Goal: Information Seeking & Learning: Learn about a topic

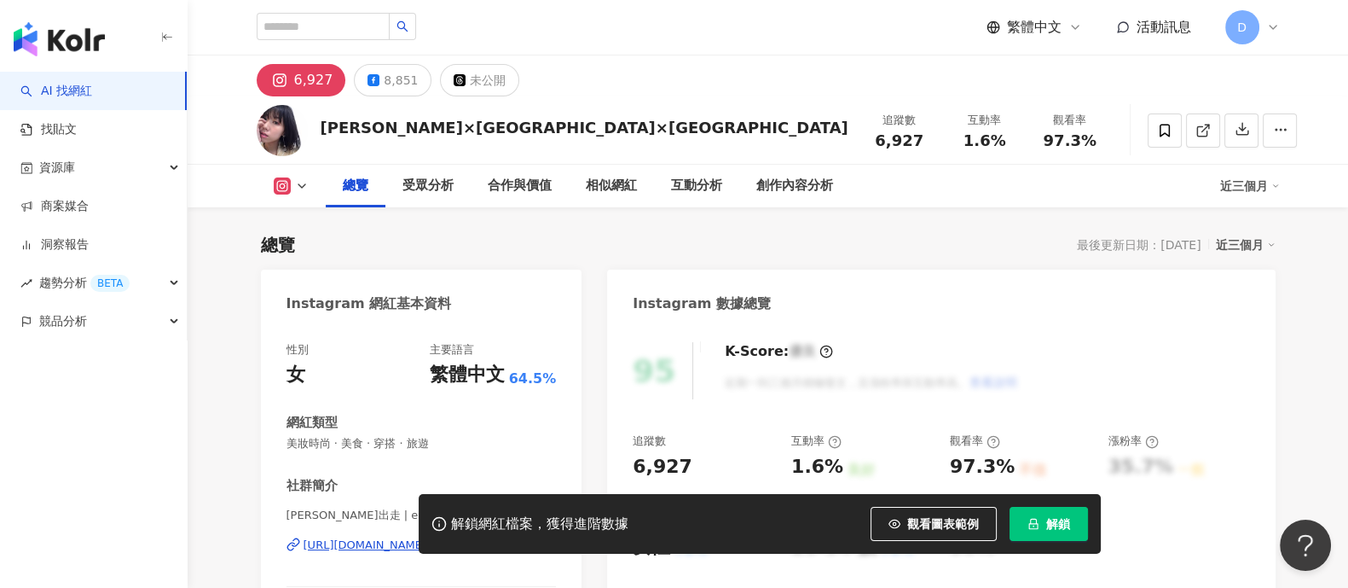
scroll to position [104, 0]
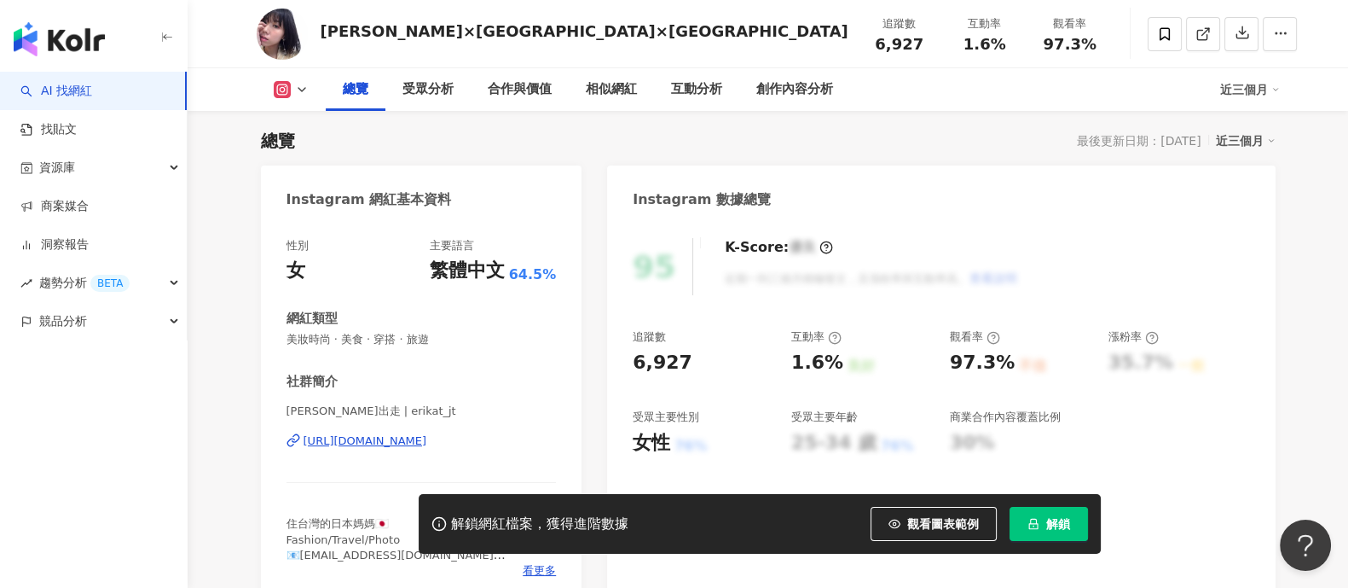
click at [1049, 517] on span "解鎖" at bounding box center [1058, 524] width 24 height 14
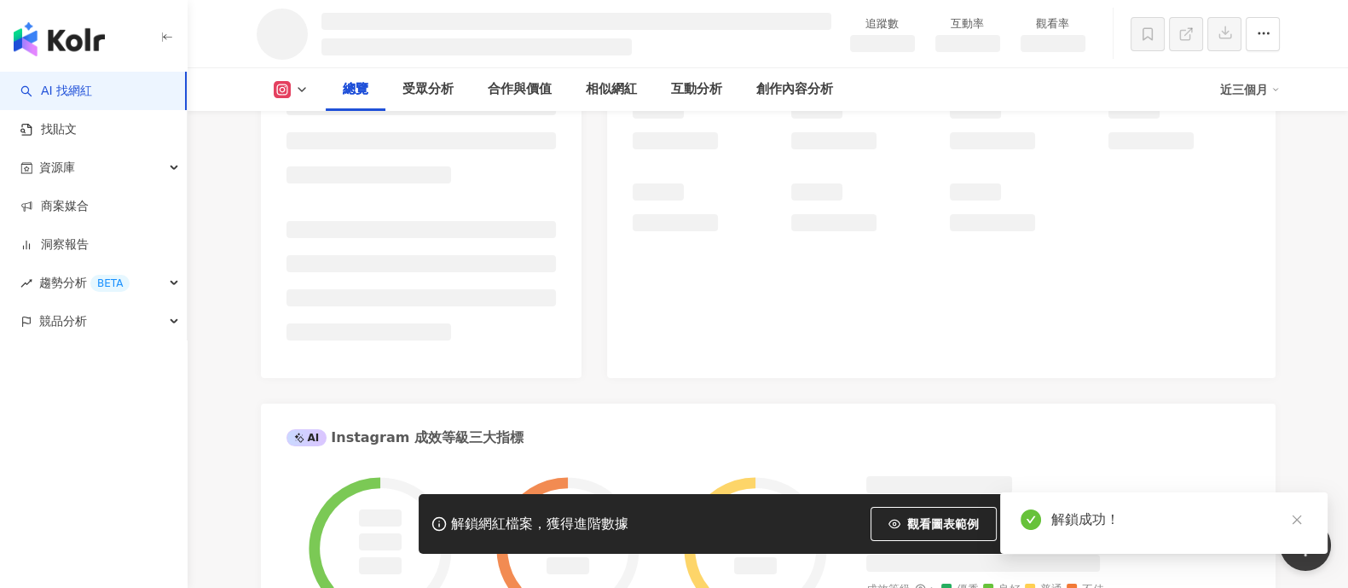
scroll to position [426, 0]
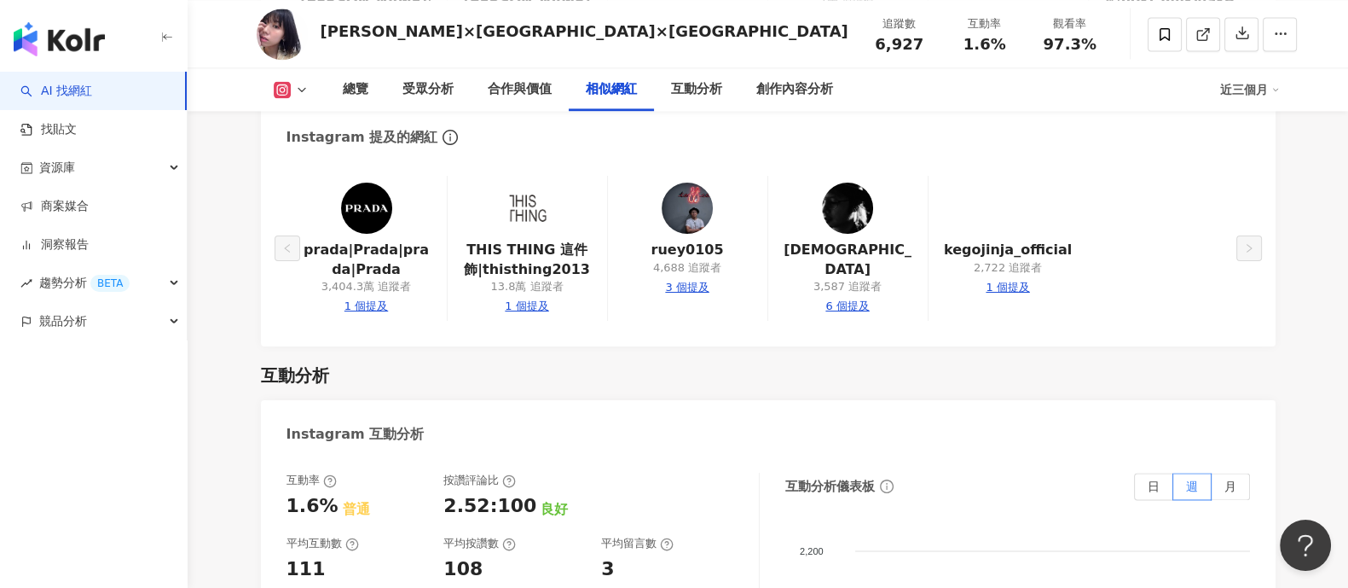
scroll to position [3413, 0]
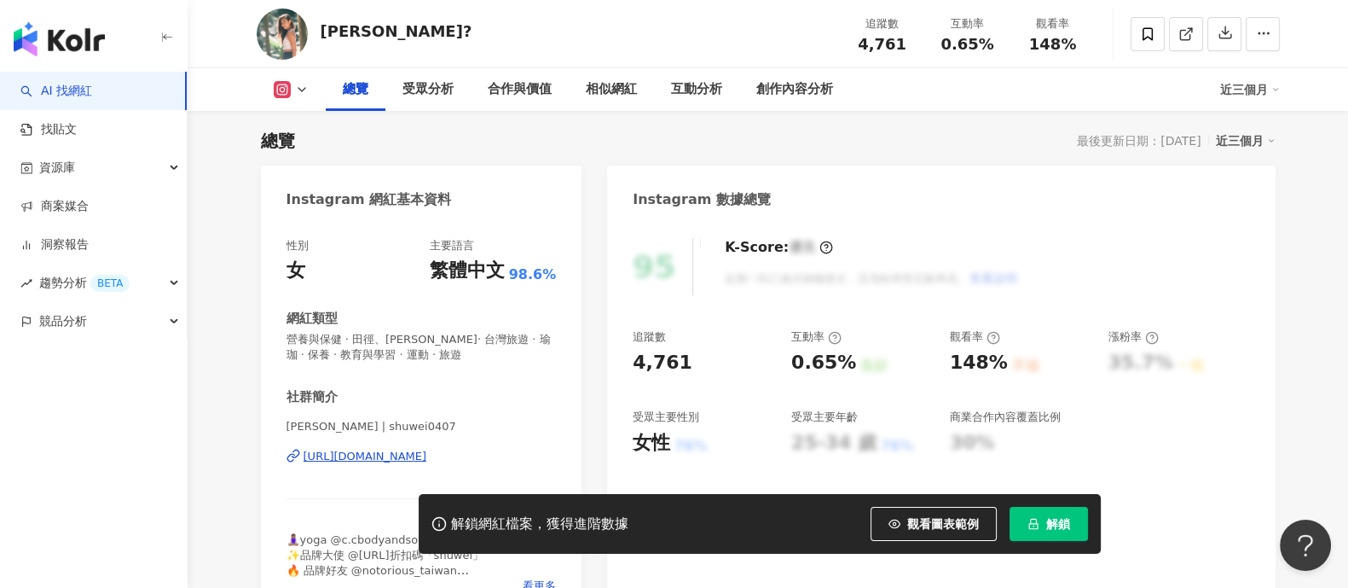
click at [1047, 517] on span "解鎖" at bounding box center [1058, 524] width 24 height 14
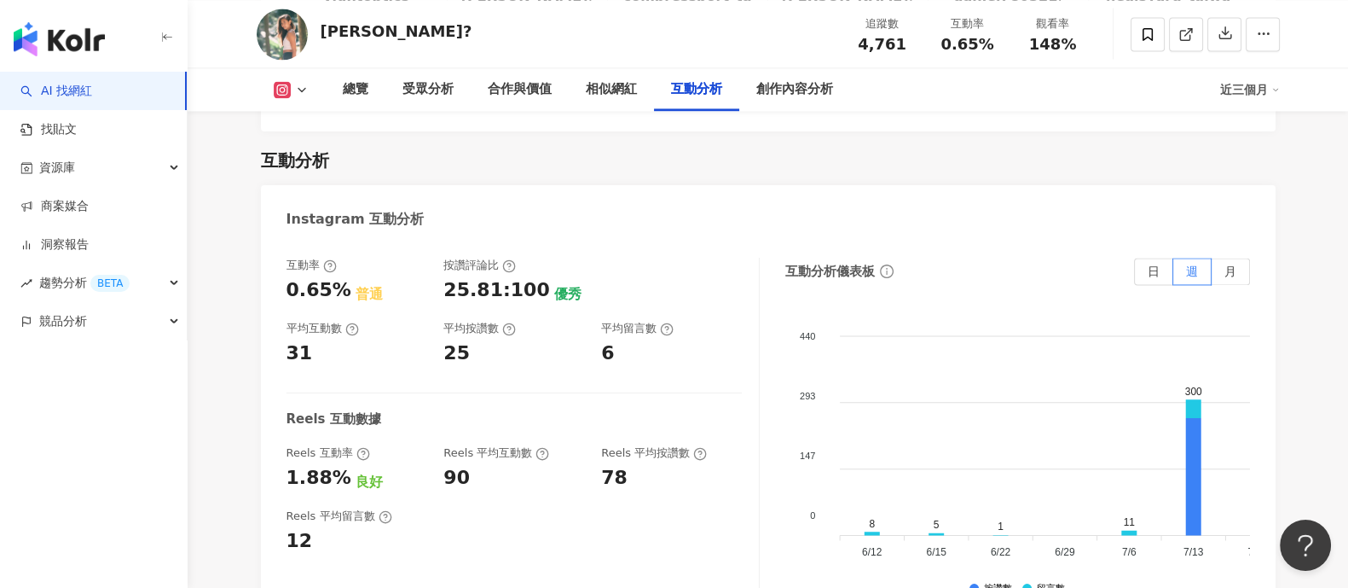
scroll to position [3409, 0]
